Goal: Transaction & Acquisition: Purchase product/service

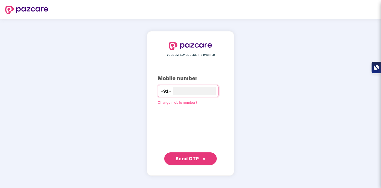
type input "**********"
click at [193, 158] on span "Send OTP" at bounding box center [186, 159] width 23 height 6
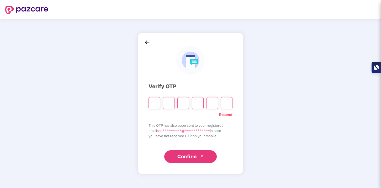
type input "*"
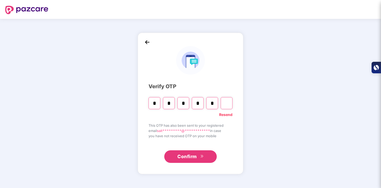
type input "*"
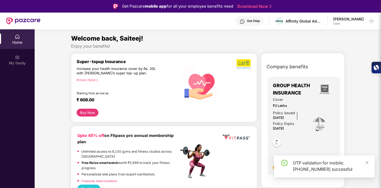
scroll to position [3, 0]
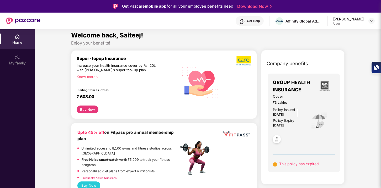
click at [89, 78] on div "Know more" at bounding box center [126, 77] width 99 height 4
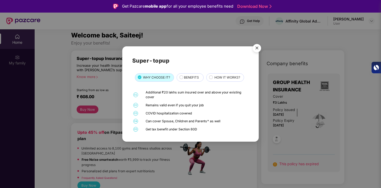
click at [258, 49] on img "Close" at bounding box center [256, 49] width 15 height 15
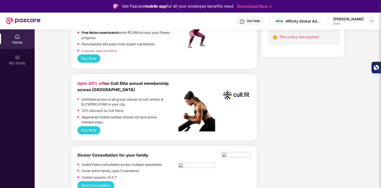
scroll to position [0, 0]
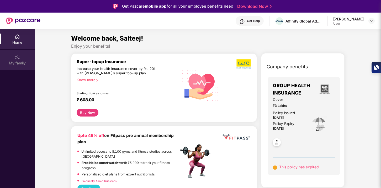
click at [15, 63] on div "My family" at bounding box center [17, 63] width 35 height 5
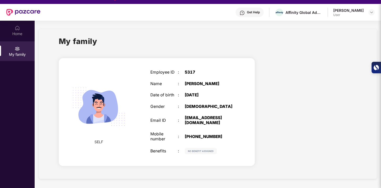
scroll to position [3, 0]
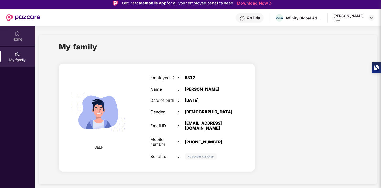
click at [20, 39] on div "Home" at bounding box center [17, 39] width 35 height 5
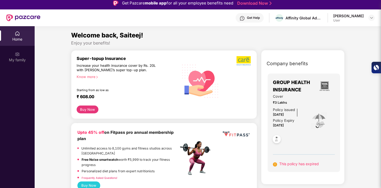
click at [309, 108] on div "Cover ₹3 Lakhs Policy issued [DATE] Policy Expiry [DATE]" at bounding box center [304, 121] width 62 height 55
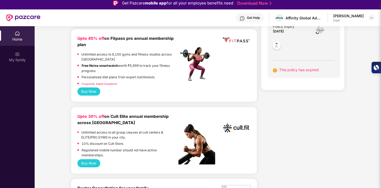
scroll to position [94, 0]
click at [295, 69] on span "This policy has expired" at bounding box center [299, 70] width 40 height 4
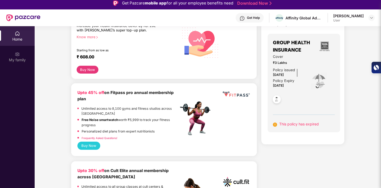
scroll to position [39, 0]
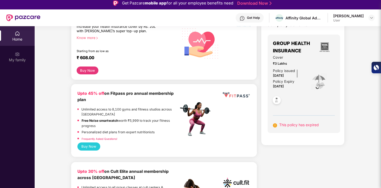
click at [276, 98] on img at bounding box center [276, 101] width 13 height 13
click at [310, 78] on img at bounding box center [318, 81] width 17 height 17
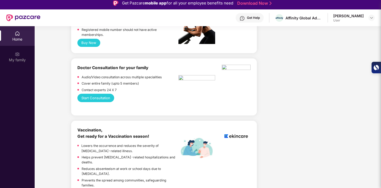
scroll to position [0, 0]
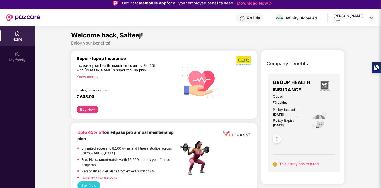
click at [89, 109] on button "Buy Now" at bounding box center [88, 110] width 22 height 8
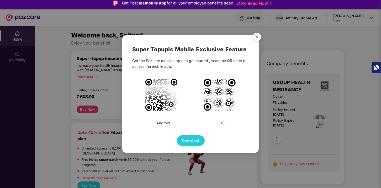
click at [256, 38] on img "Close" at bounding box center [256, 37] width 15 height 15
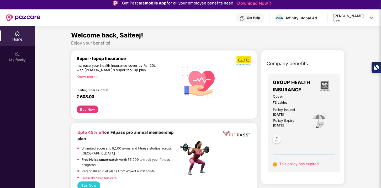
click at [93, 78] on div "Know more" at bounding box center [126, 77] width 99 height 4
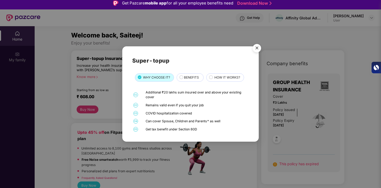
click at [196, 78] on span "BENEFITS" at bounding box center [191, 77] width 15 height 5
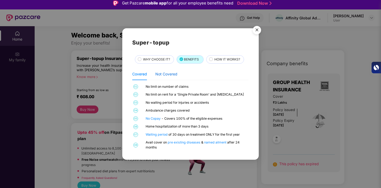
click at [170, 75] on div "Not Covered" at bounding box center [166, 74] width 22 height 6
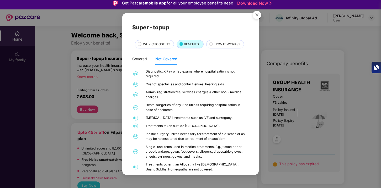
scroll to position [6, 0]
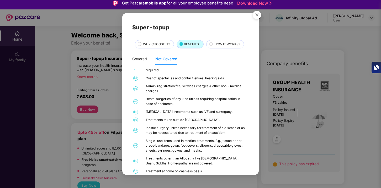
click at [228, 43] on span "HOW IT WORKS?" at bounding box center [227, 44] width 26 height 5
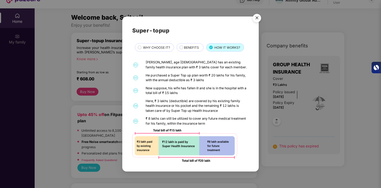
scroll to position [29, 0]
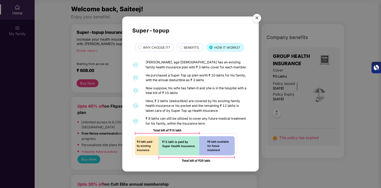
click at [256, 20] on img "Close" at bounding box center [256, 19] width 15 height 15
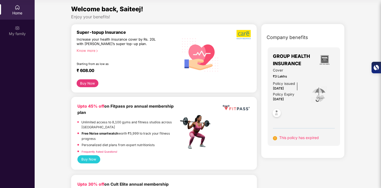
scroll to position [0, 0]
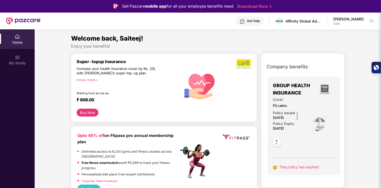
click at [90, 79] on div "Know more" at bounding box center [126, 80] width 99 height 4
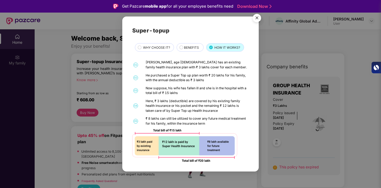
click at [254, 21] on img "Close" at bounding box center [256, 19] width 15 height 15
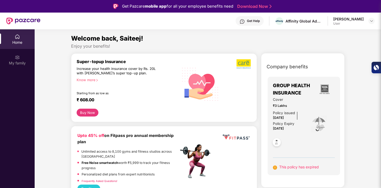
click at [367, 26] on div "Get Help Affinity Global Advertising Private Limited [PERSON_NAME] User" at bounding box center [207, 21] width 334 height 17
click at [368, 23] on div at bounding box center [371, 21] width 6 height 6
click at [369, 20] on img at bounding box center [371, 21] width 4 height 4
